Goal: Find specific page/section: Find specific page/section

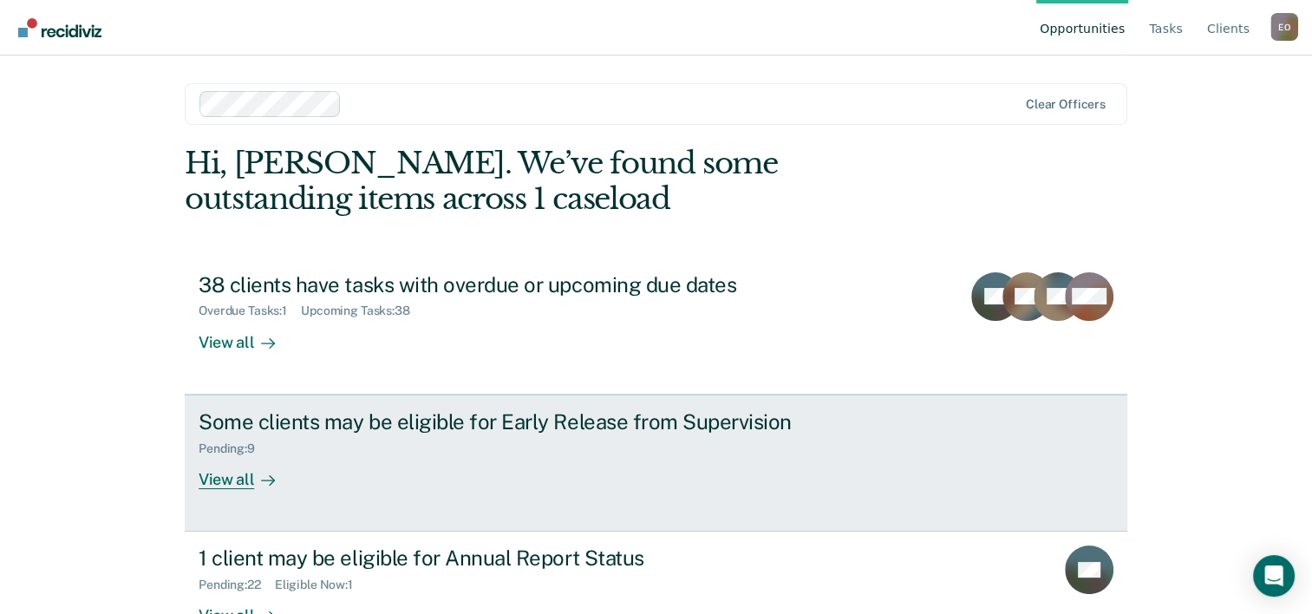
scroll to position [53, 0]
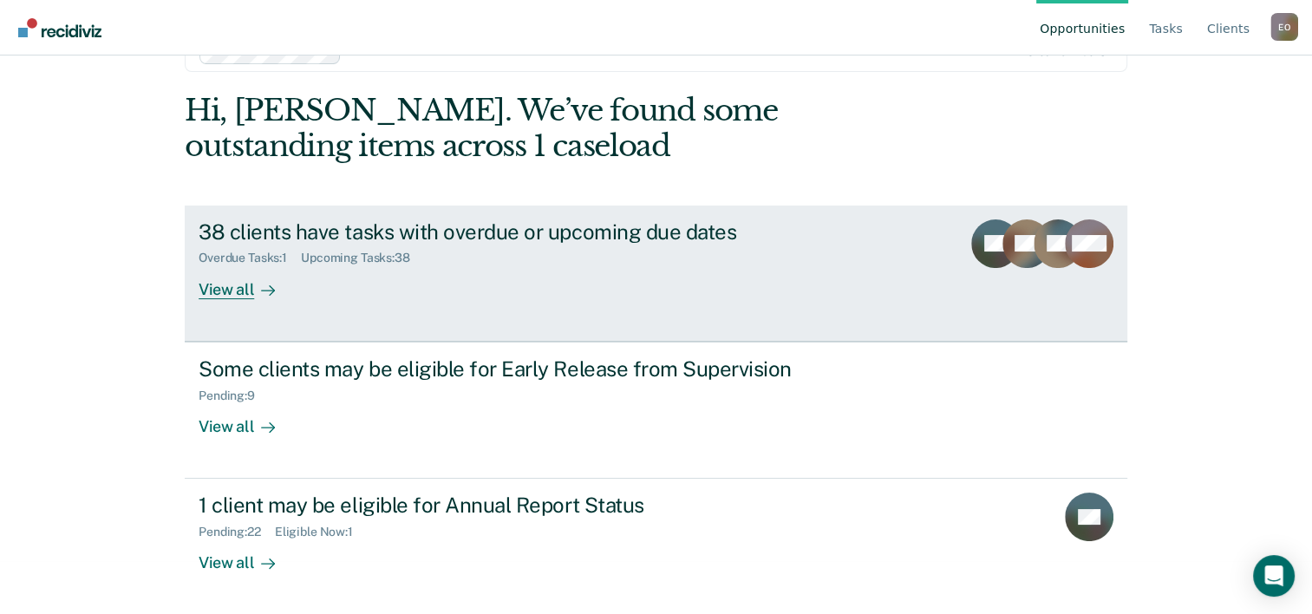
click at [219, 292] on div "View all" at bounding box center [247, 282] width 97 height 34
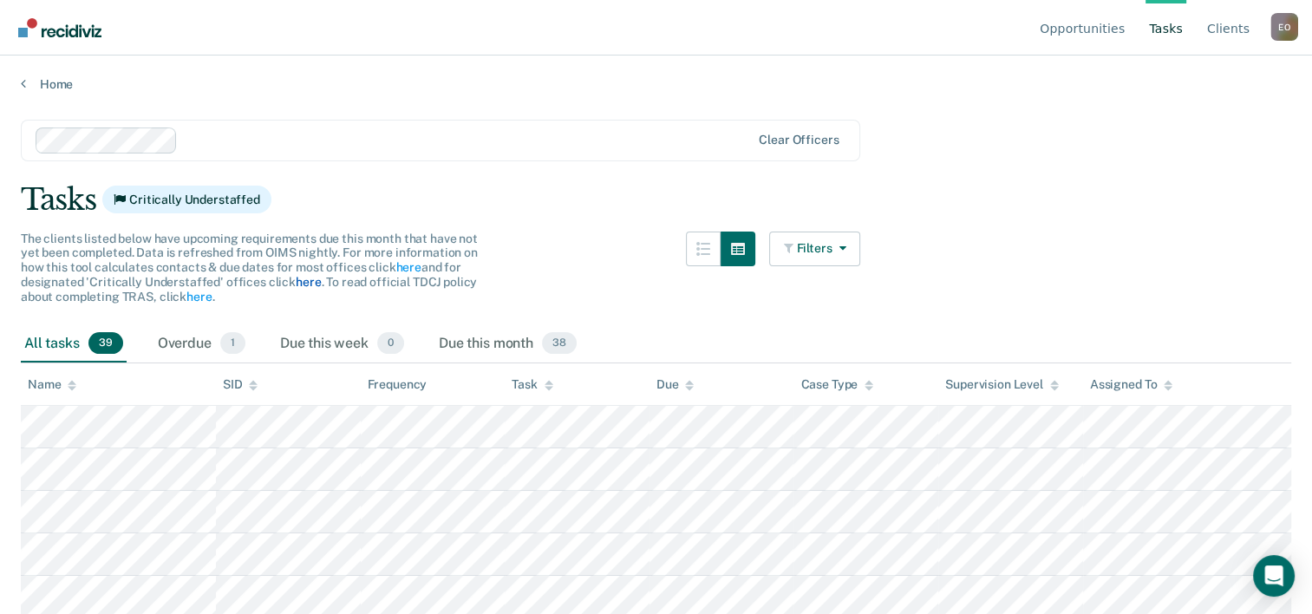
click at [296, 283] on link "here" at bounding box center [308, 282] width 25 height 14
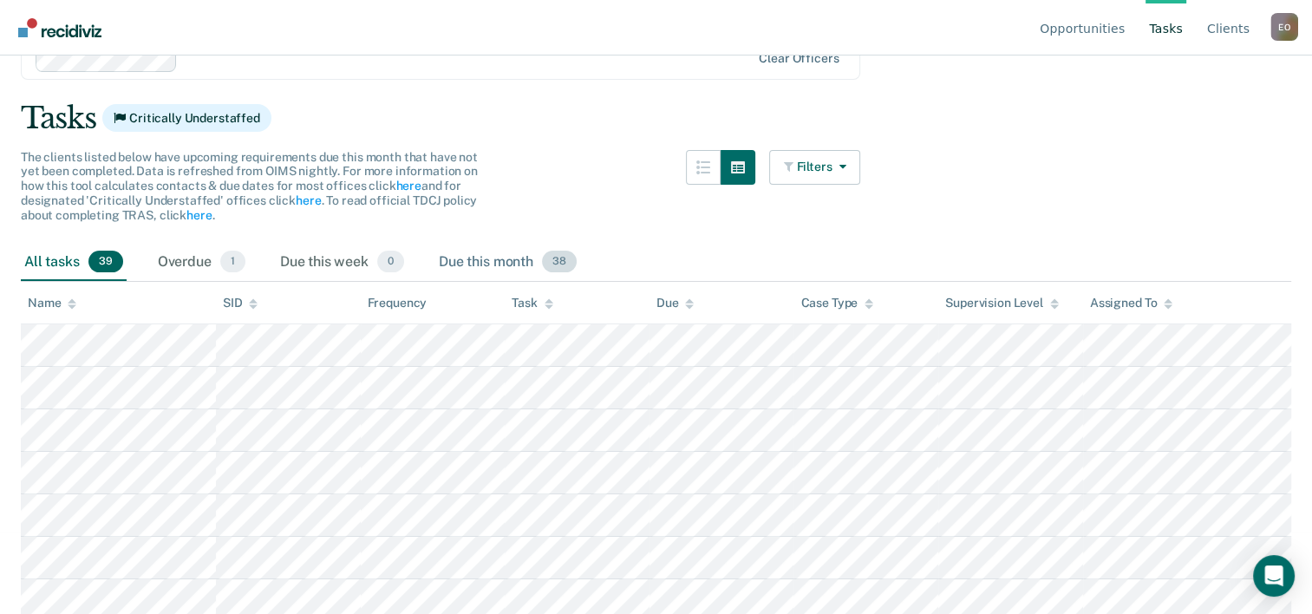
scroll to position [73, 0]
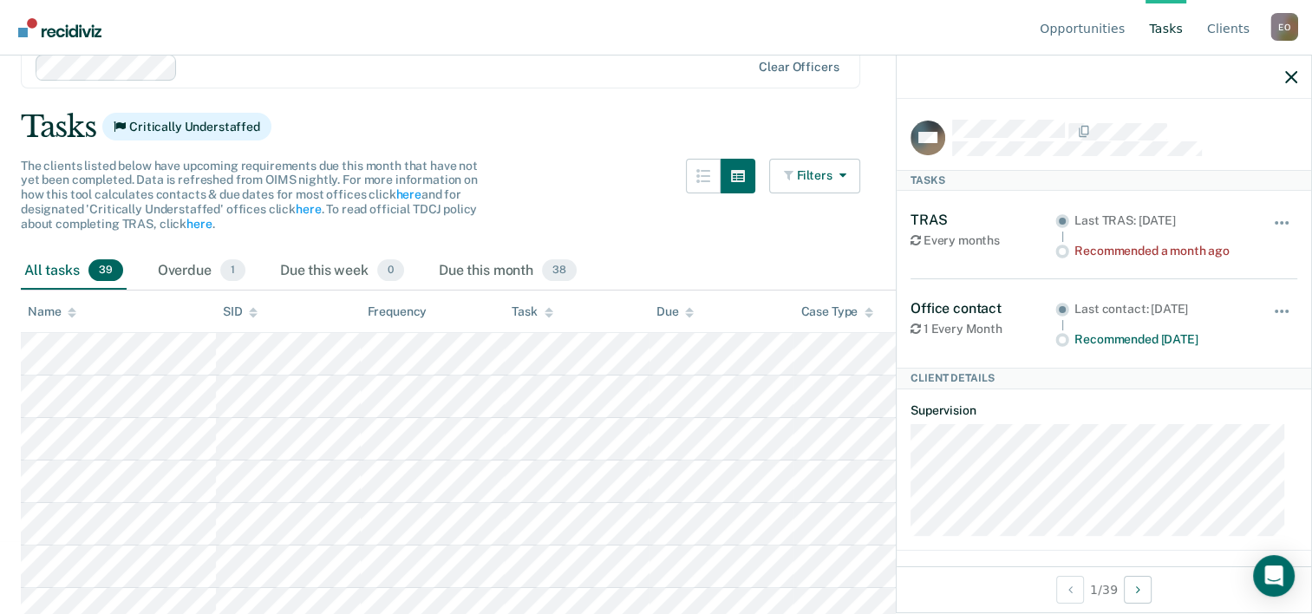
click at [558, 121] on div "Tasks Critically Understaffed" at bounding box center [656, 127] width 1270 height 36
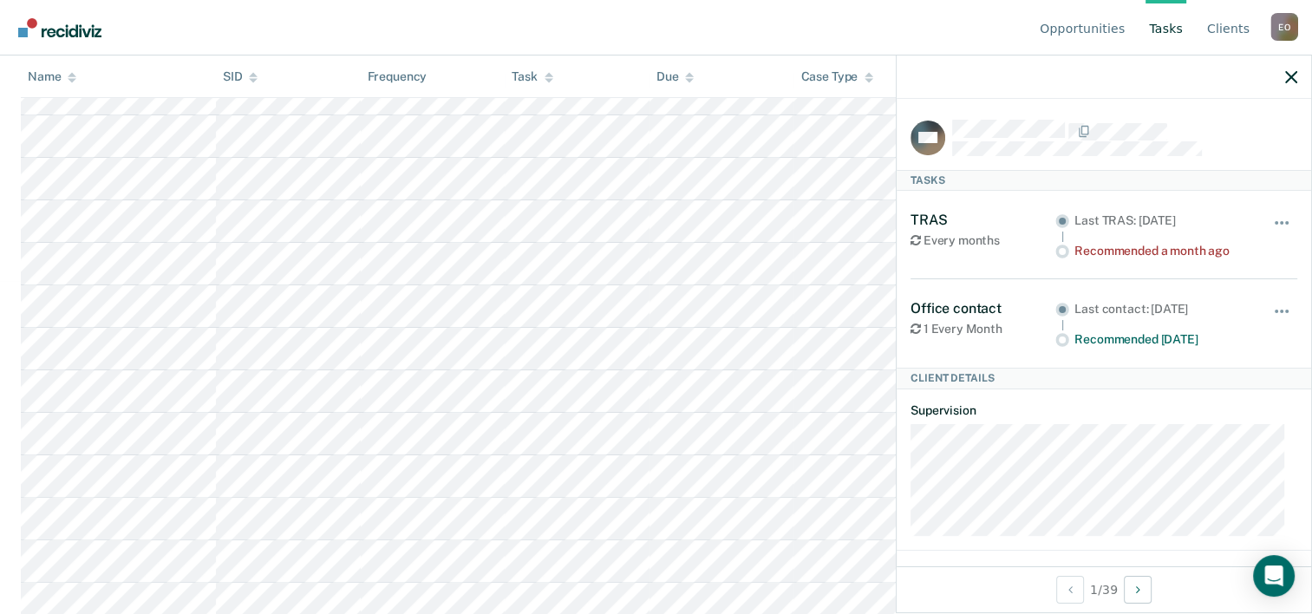
scroll to position [0, 0]
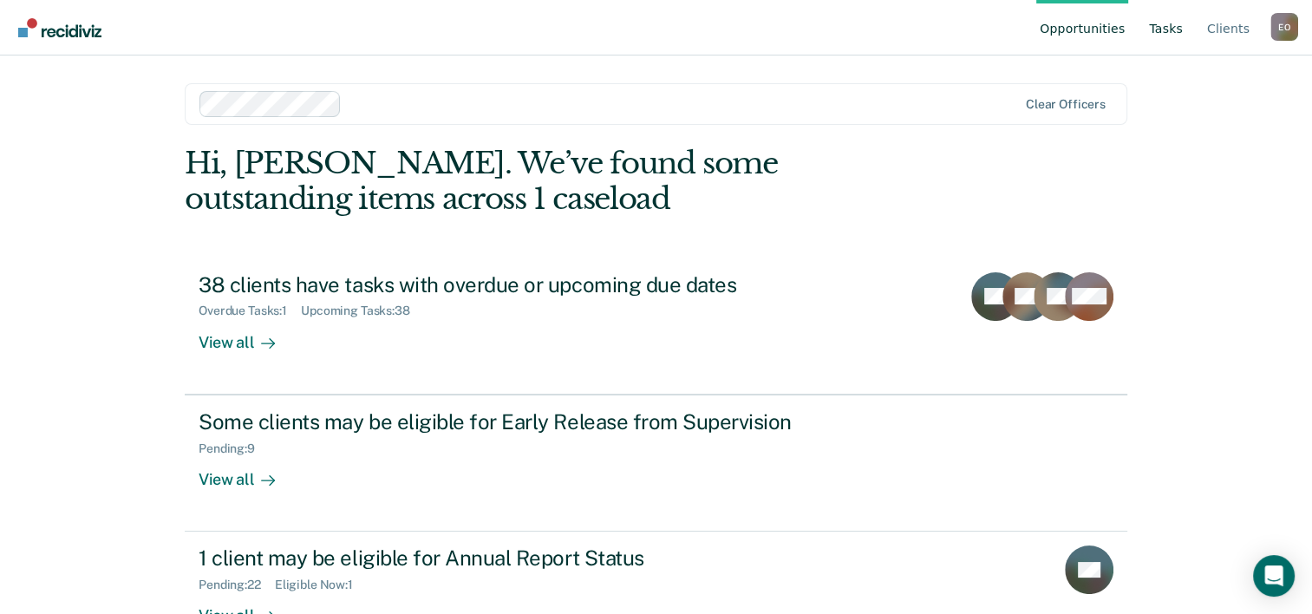
click at [1168, 27] on link "Tasks" at bounding box center [1165, 27] width 41 height 55
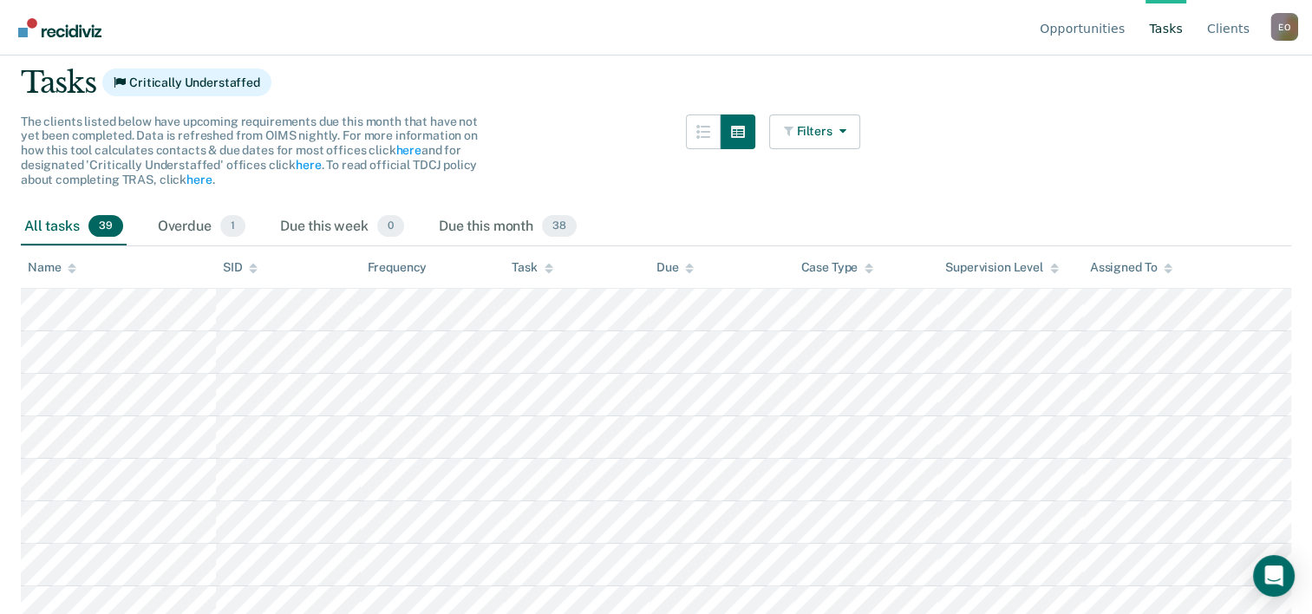
scroll to position [87, 0]
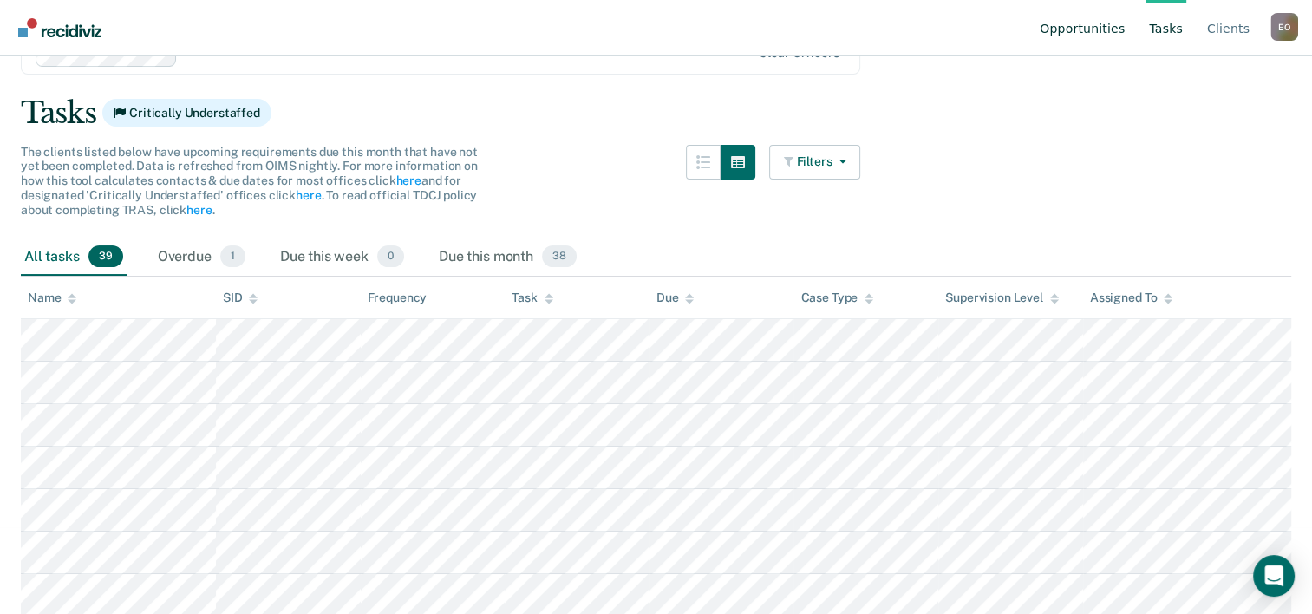
click at [1100, 25] on link "Opportunities" at bounding box center [1082, 27] width 92 height 55
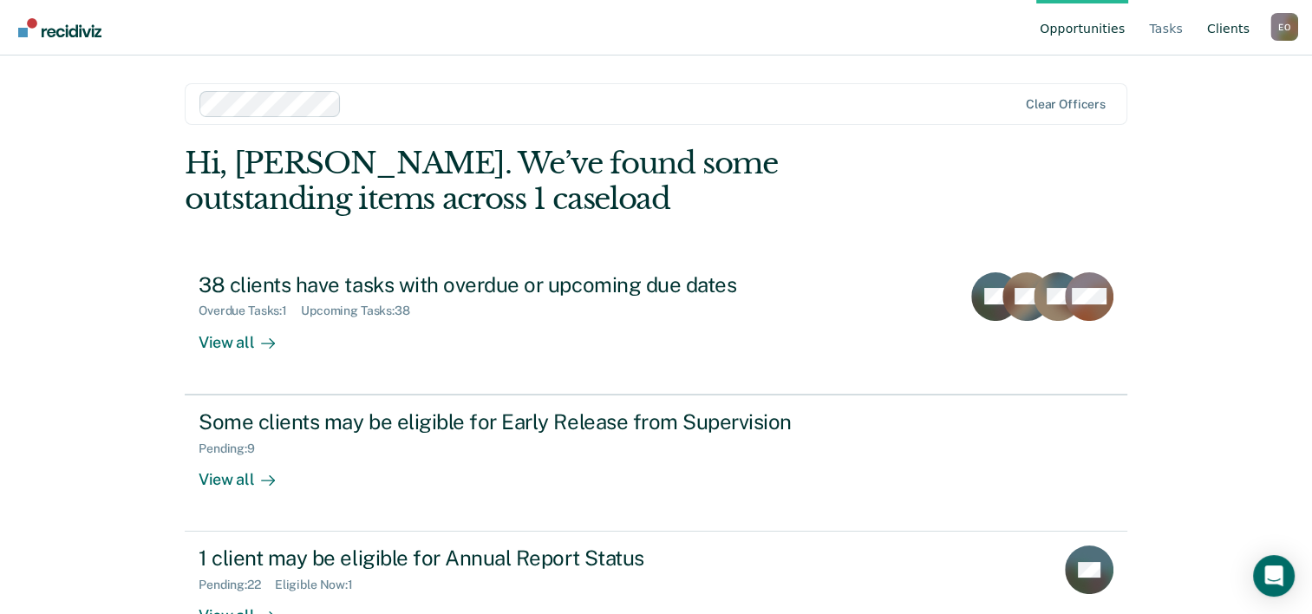
click at [1221, 25] on link "Client s" at bounding box center [1227, 27] width 49 height 55
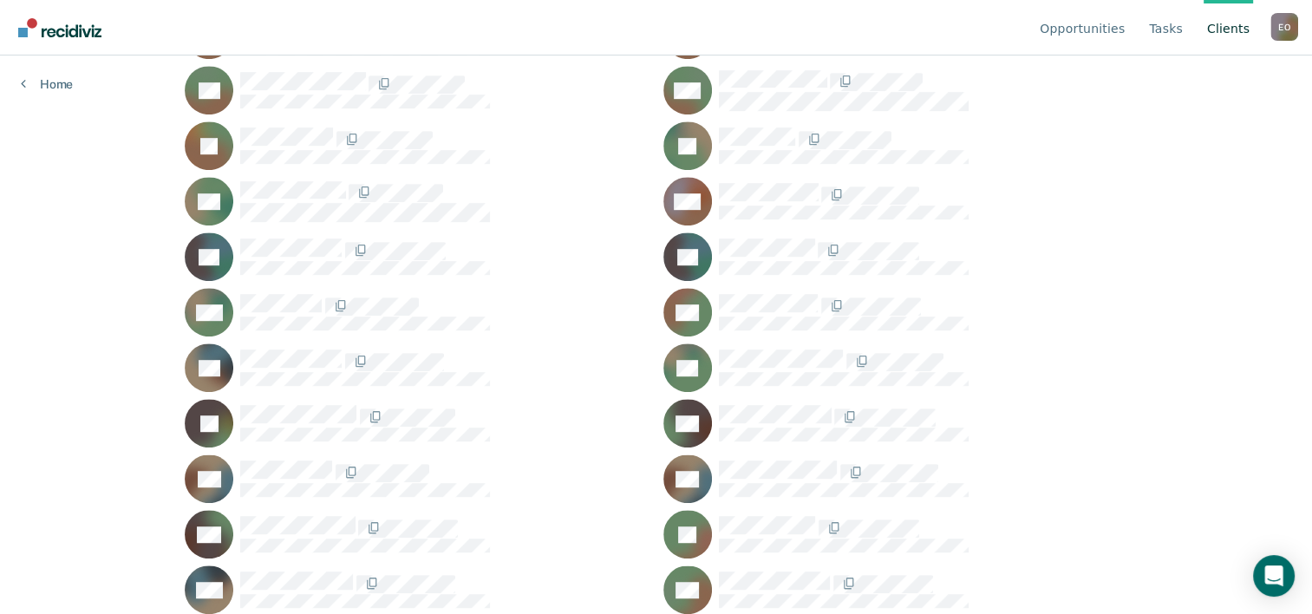
scroll to position [539, 0]
